Goal: Find specific page/section: Find specific page/section

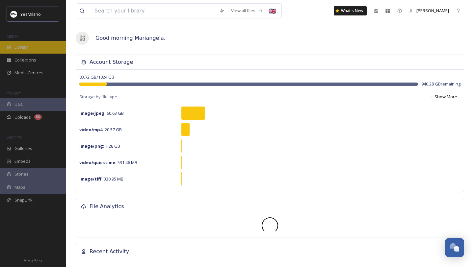
click at [30, 49] on div "Library" at bounding box center [33, 47] width 66 height 13
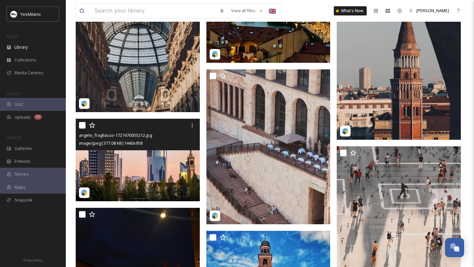
scroll to position [4791, 0]
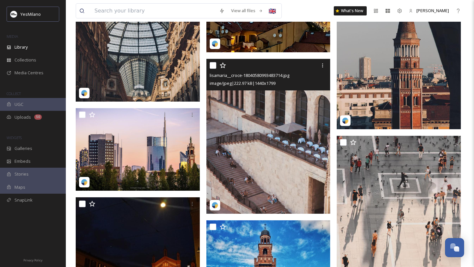
click at [274, 189] on img at bounding box center [268, 136] width 124 height 155
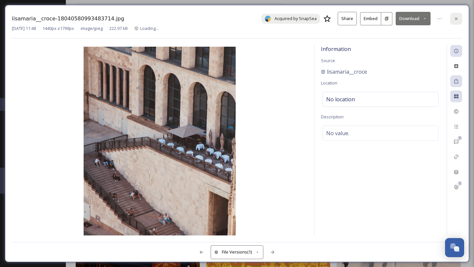
click at [456, 18] on icon at bounding box center [455, 18] width 3 height 3
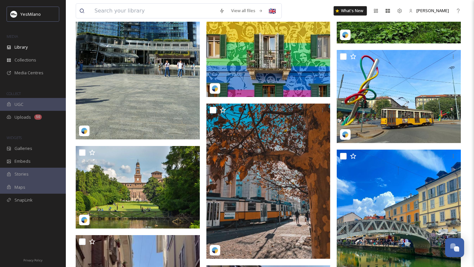
scroll to position [5164, 0]
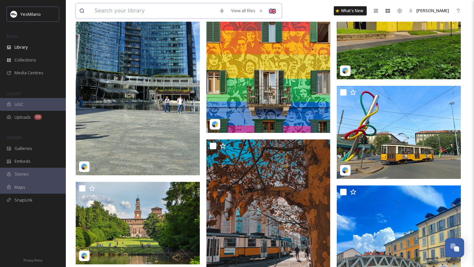
click at [96, 8] on input at bounding box center [153, 11] width 125 height 14
type input "montenapoleone"
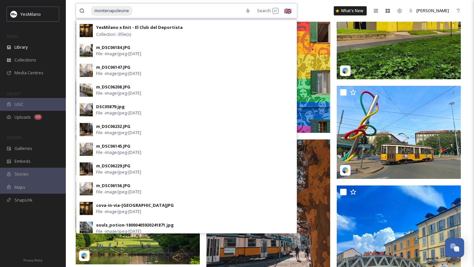
click at [149, 12] on input at bounding box center [187, 11] width 109 height 14
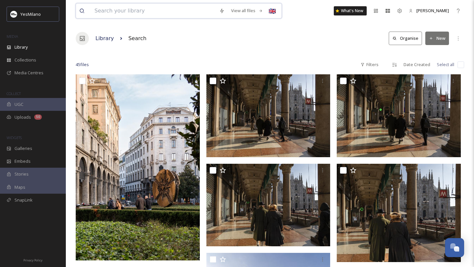
click at [173, 14] on input at bounding box center [153, 11] width 125 height 14
type input "bagatti"
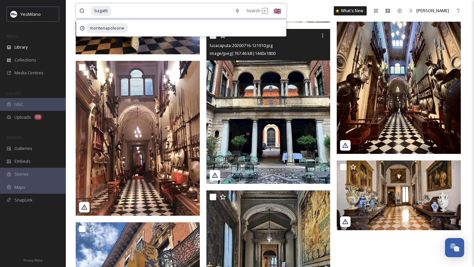
scroll to position [564, 0]
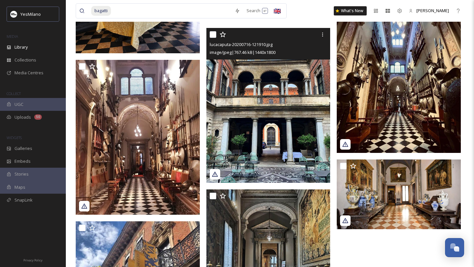
click at [266, 132] on img at bounding box center [268, 105] width 124 height 155
